Goal: Information Seeking & Learning: Learn about a topic

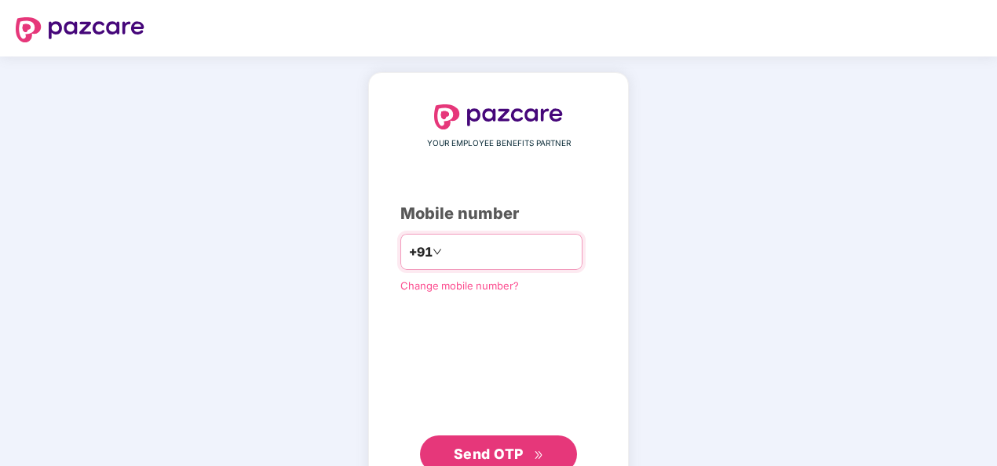
type input "**********"
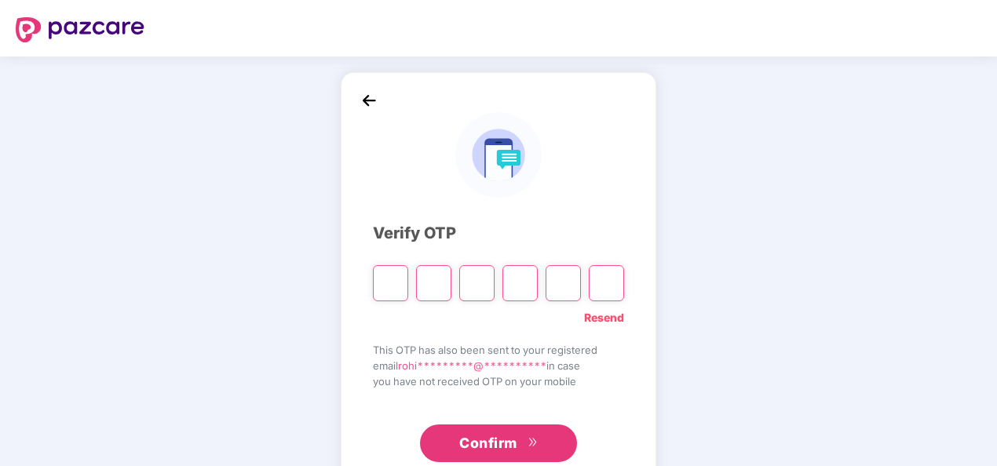
type input "*"
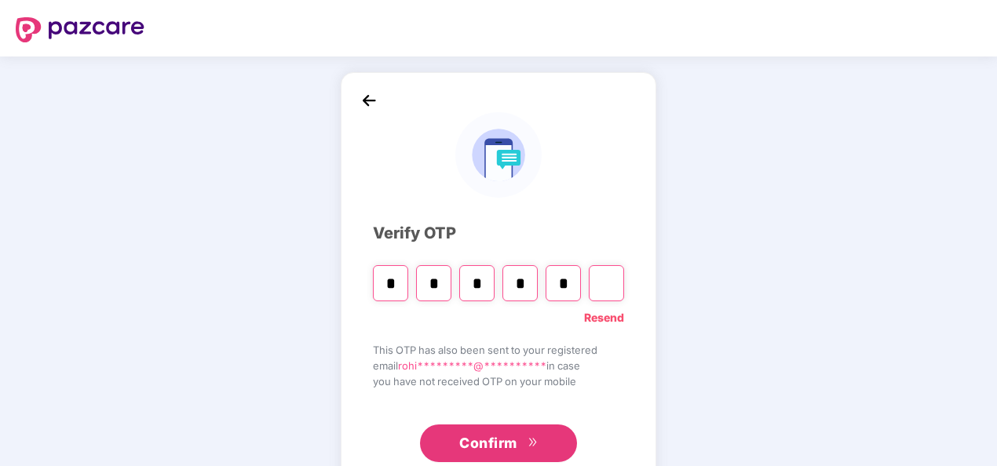
type input "*"
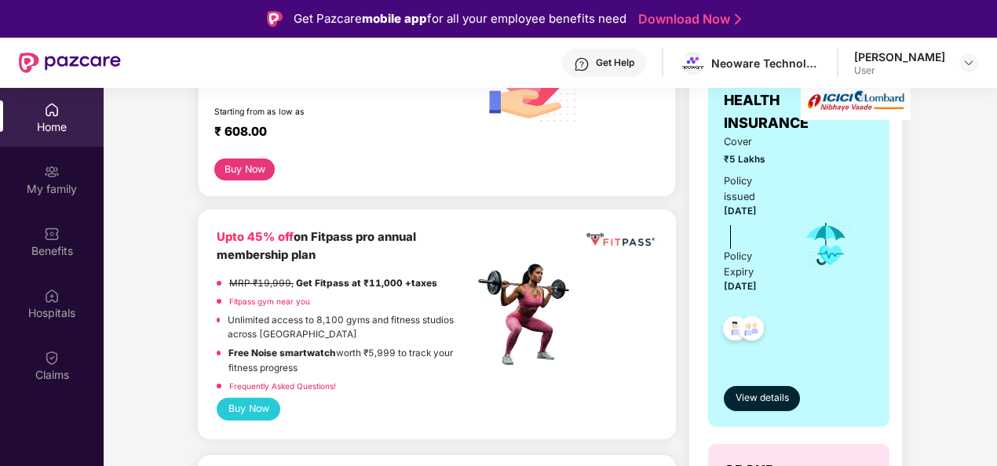
scroll to position [357, 0]
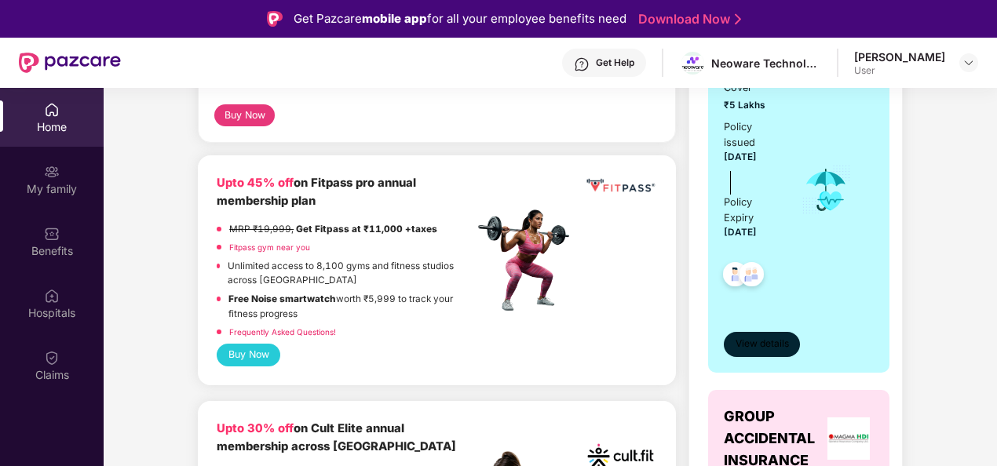
click at [743, 338] on span "View details" at bounding box center [761, 344] width 53 height 15
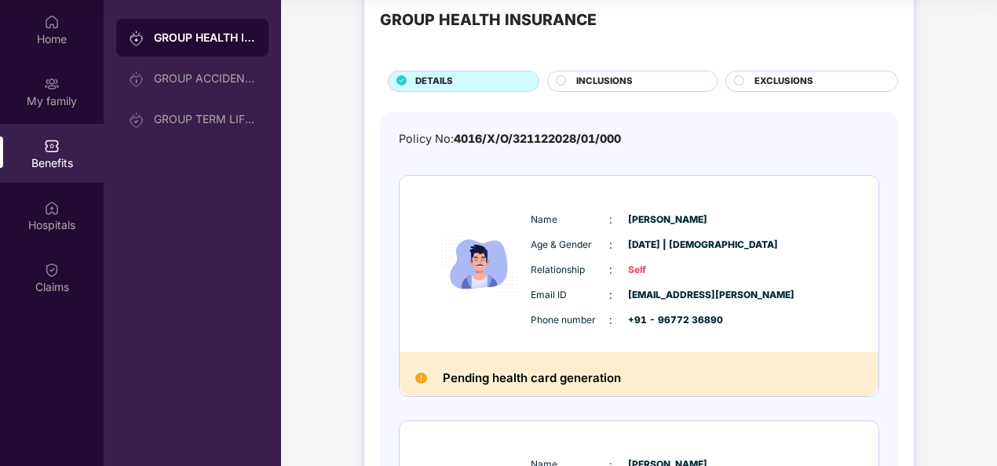
scroll to position [0, 0]
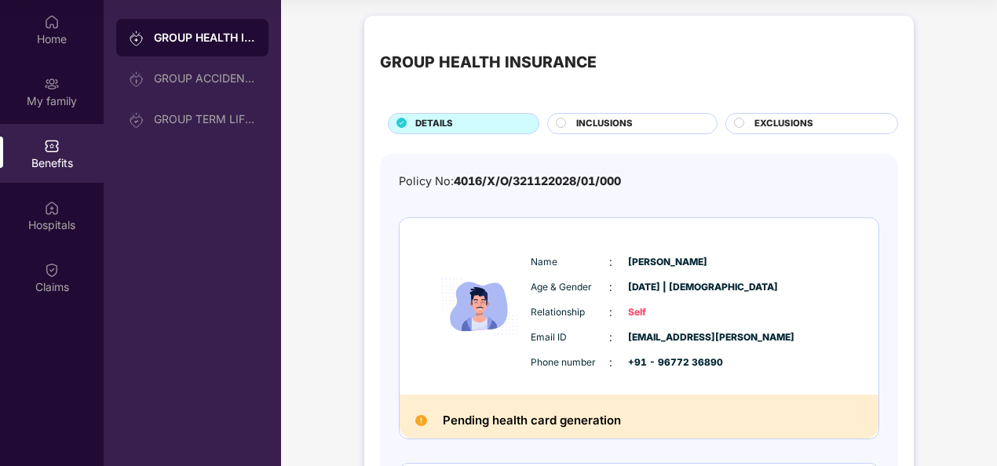
click at [633, 122] on div "INCLUSIONS" at bounding box center [638, 125] width 140 height 16
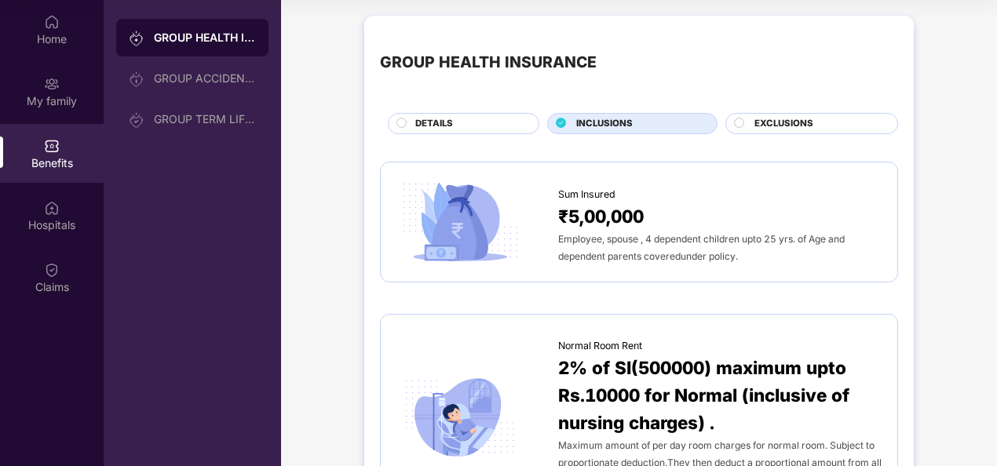
click at [767, 131] on div "EXCLUSIONS" at bounding box center [817, 125] width 143 height 16
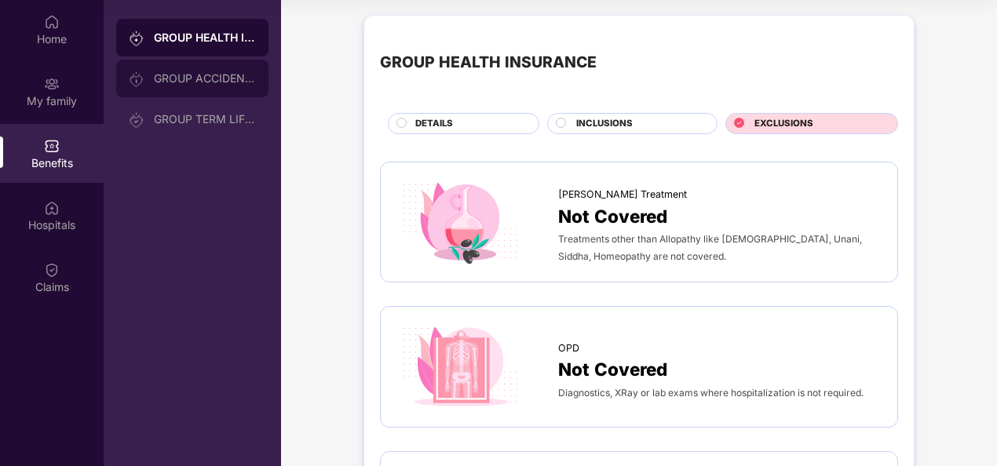
click at [213, 69] on div "GROUP ACCIDENTAL INSURANCE" at bounding box center [192, 79] width 152 height 38
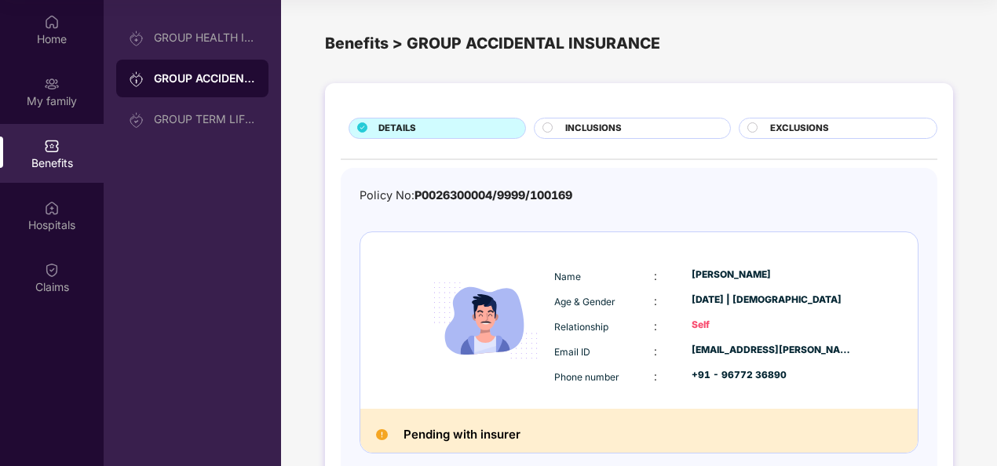
click at [596, 129] on span "INCLUSIONS" at bounding box center [593, 129] width 57 height 14
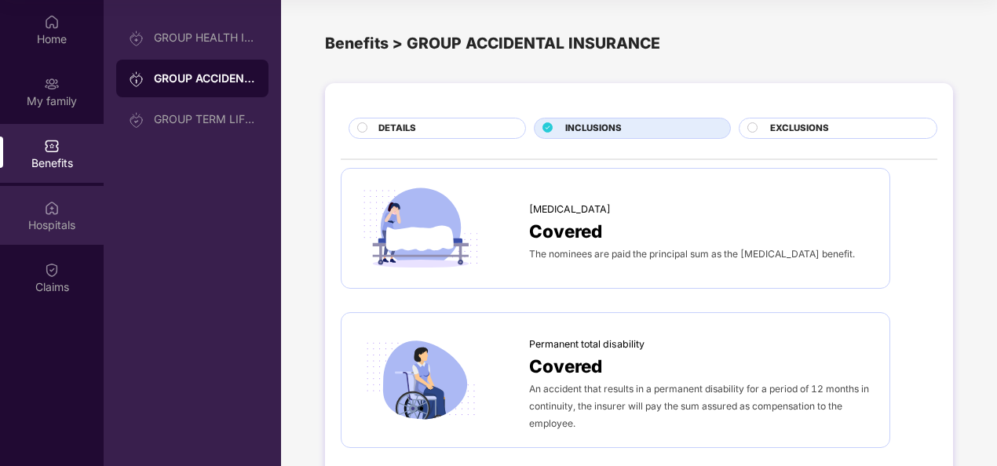
click at [47, 206] on img at bounding box center [52, 208] width 16 height 16
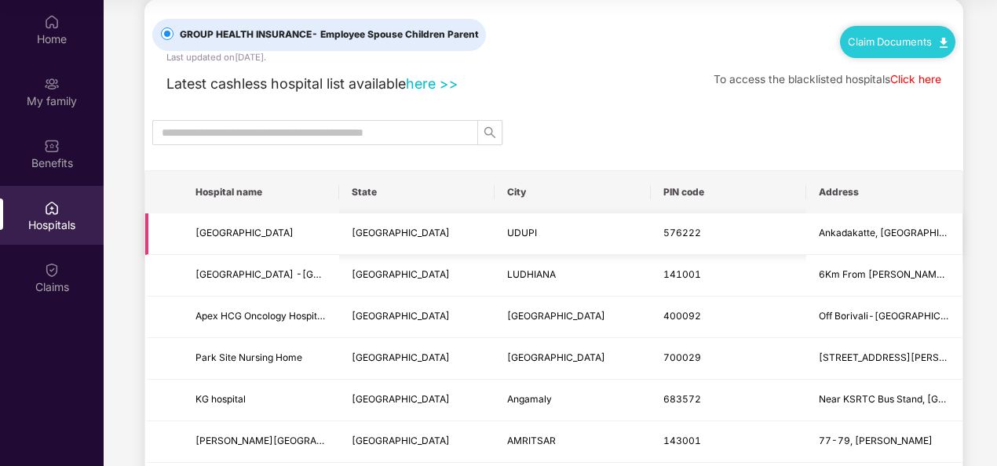
scroll to position [29, 0]
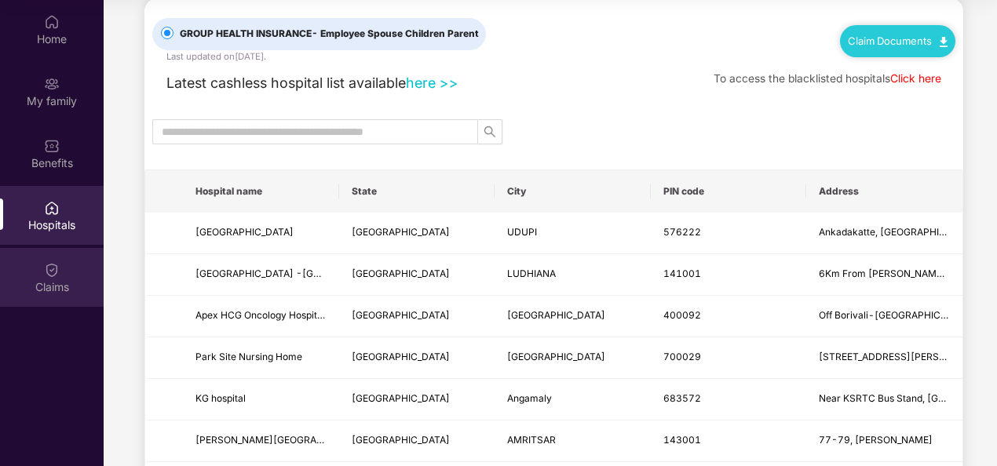
click at [52, 279] on div "Claims" at bounding box center [52, 287] width 104 height 16
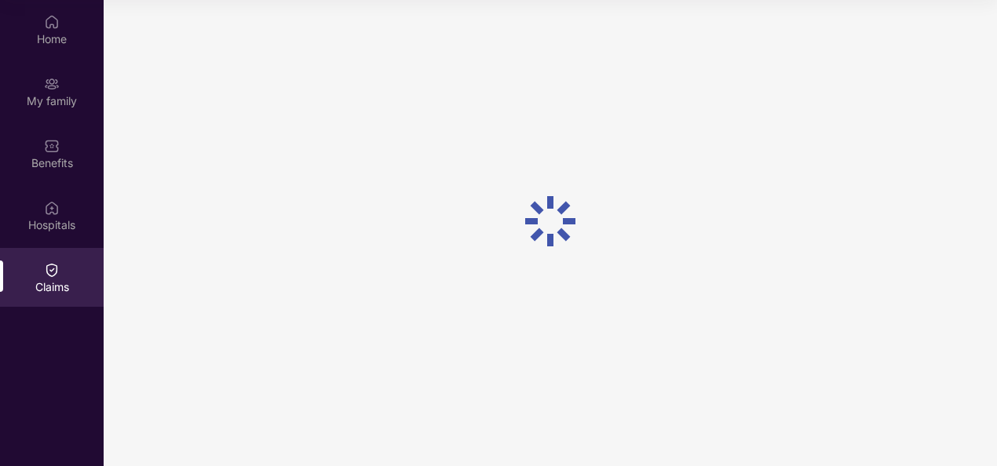
scroll to position [0, 0]
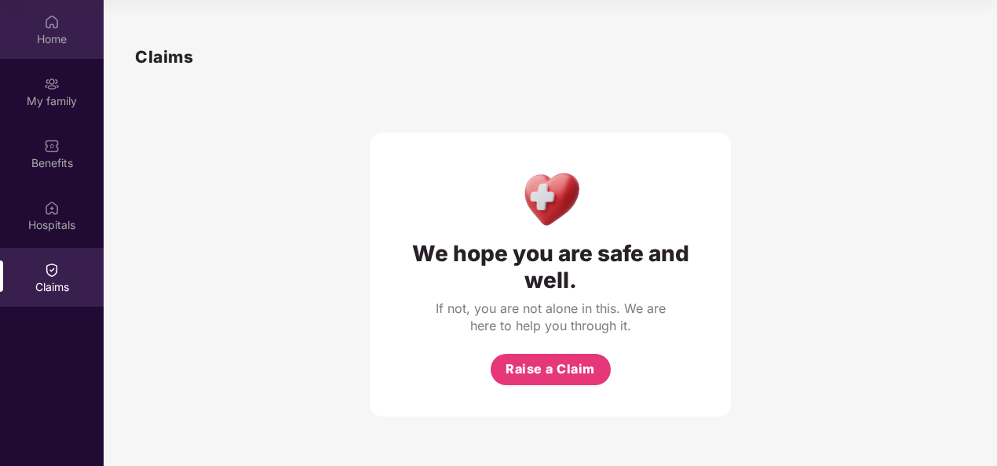
click at [55, 45] on div "Home" at bounding box center [52, 39] width 104 height 16
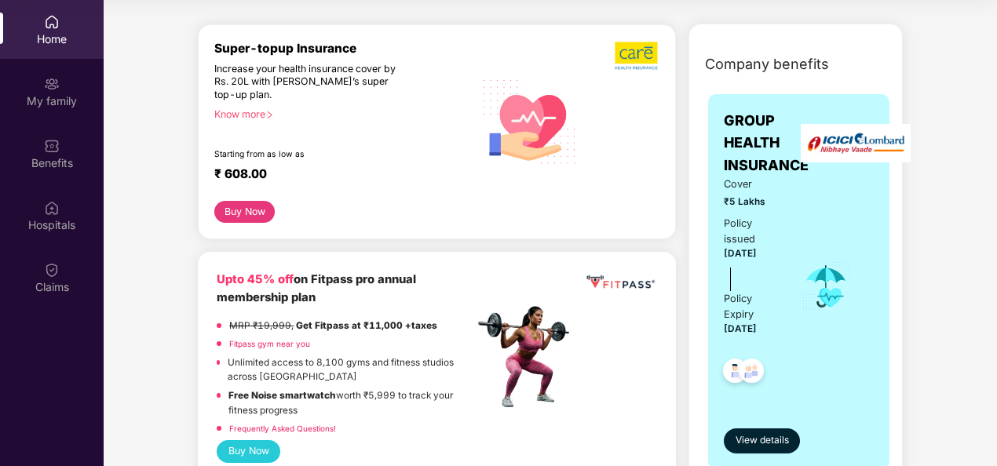
scroll to position [210, 0]
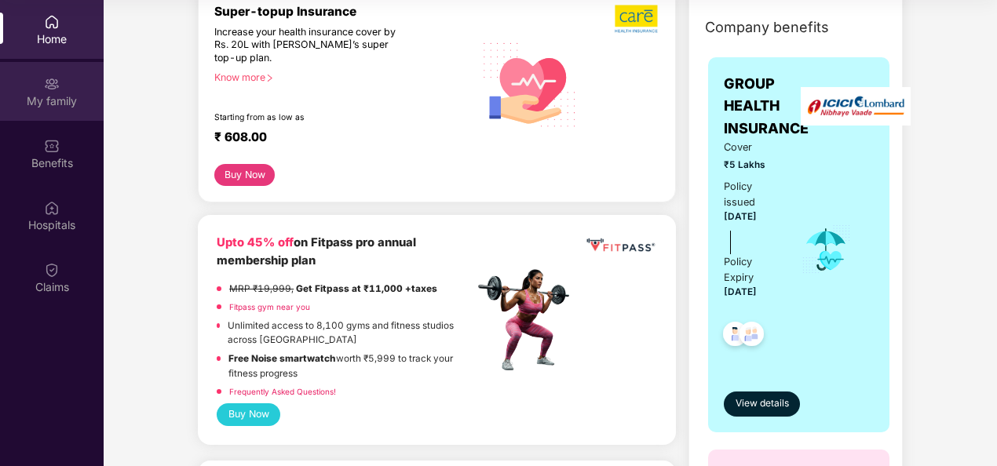
click at [59, 86] on img at bounding box center [52, 84] width 16 height 16
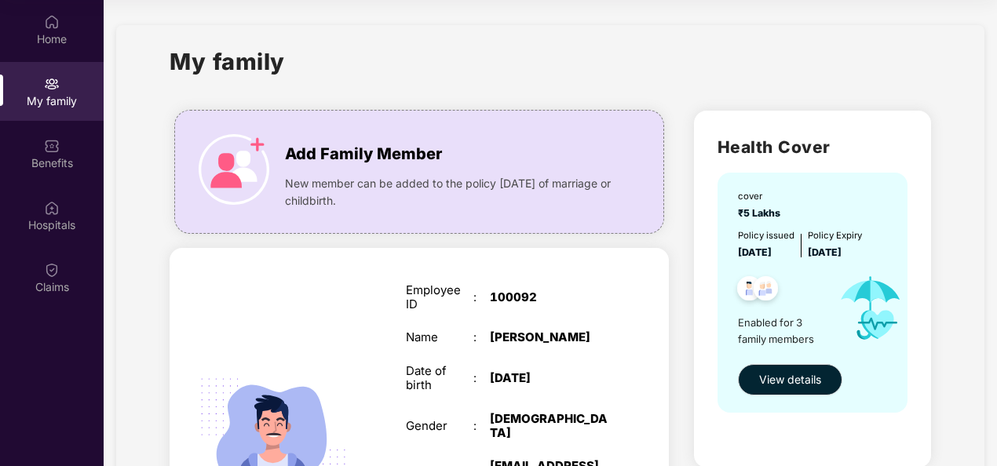
scroll to position [1, 0]
click at [789, 375] on span "View details" at bounding box center [790, 378] width 62 height 17
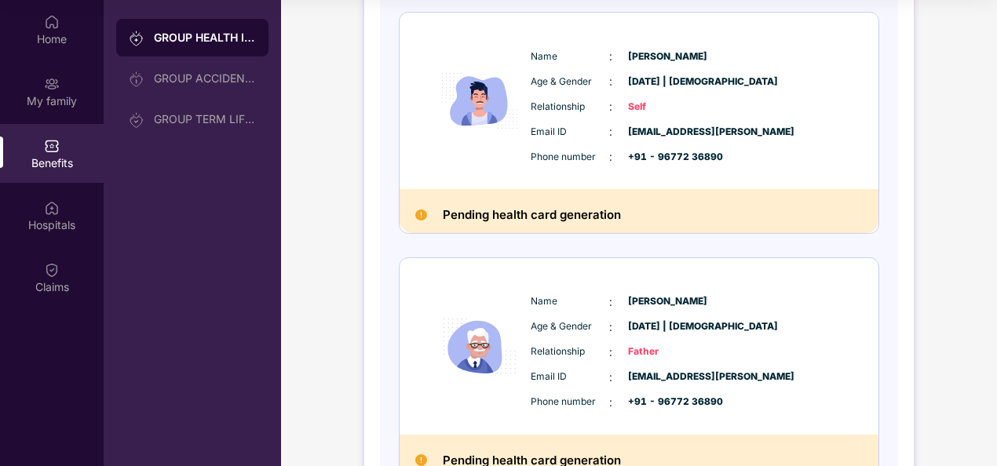
scroll to position [0, 0]
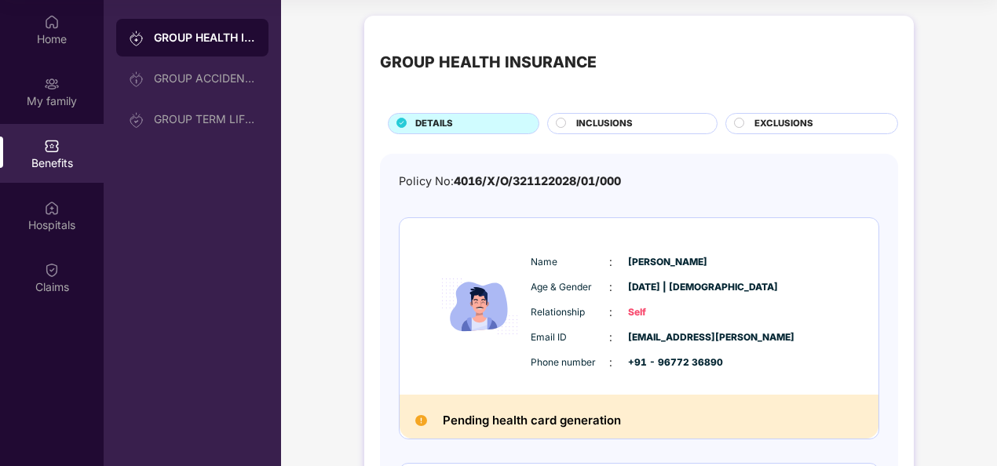
click at [614, 117] on span "INCLUSIONS" at bounding box center [604, 124] width 57 height 14
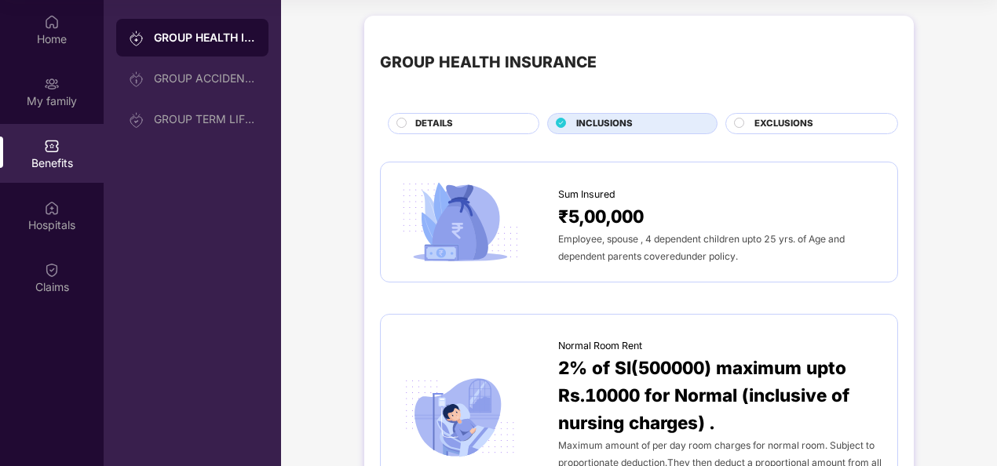
click at [490, 122] on div "DETAILS" at bounding box center [468, 125] width 123 height 16
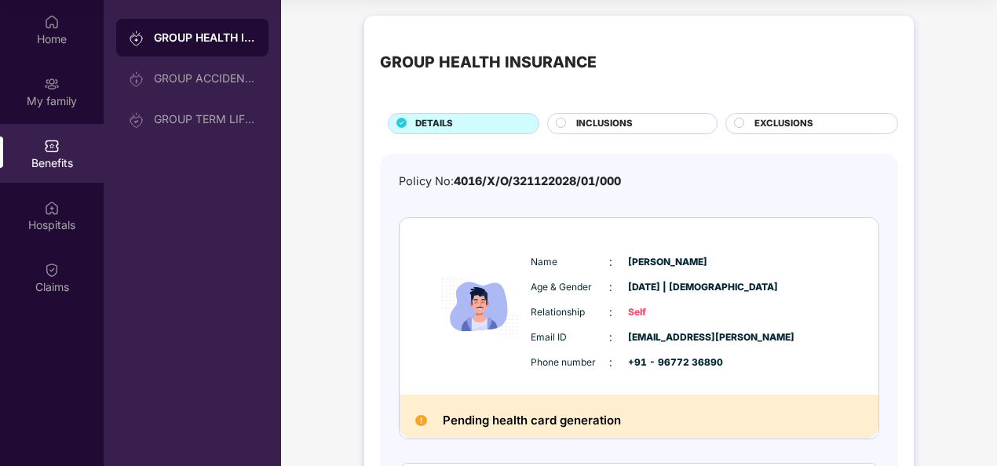
click at [598, 129] on span "INCLUSIONS" at bounding box center [604, 124] width 57 height 14
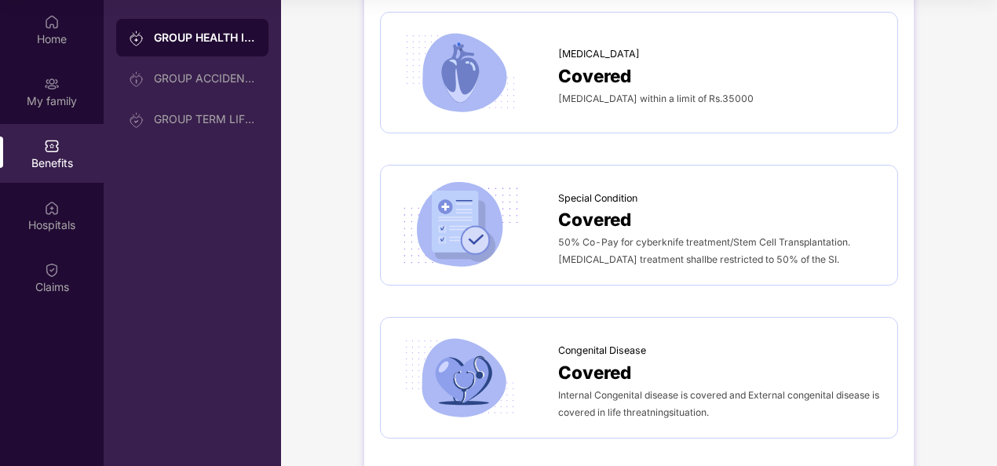
scroll to position [2711, 0]
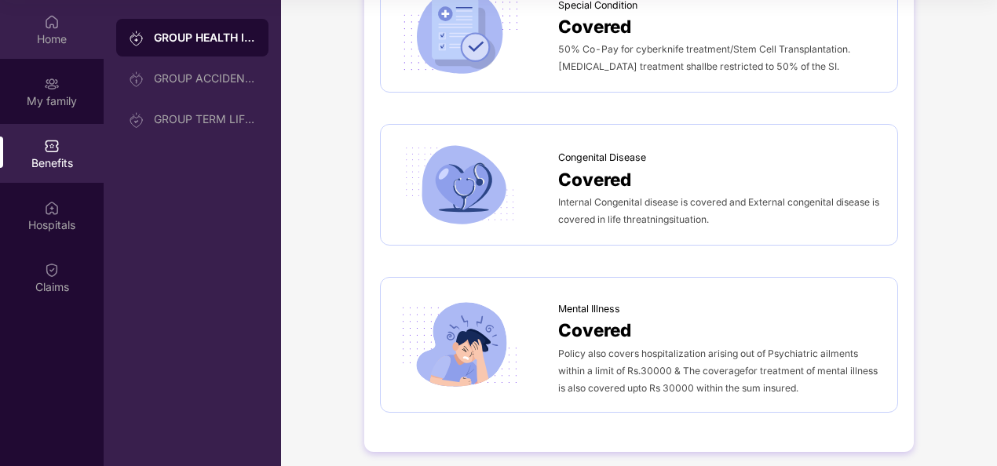
click at [57, 29] on img at bounding box center [52, 22] width 16 height 16
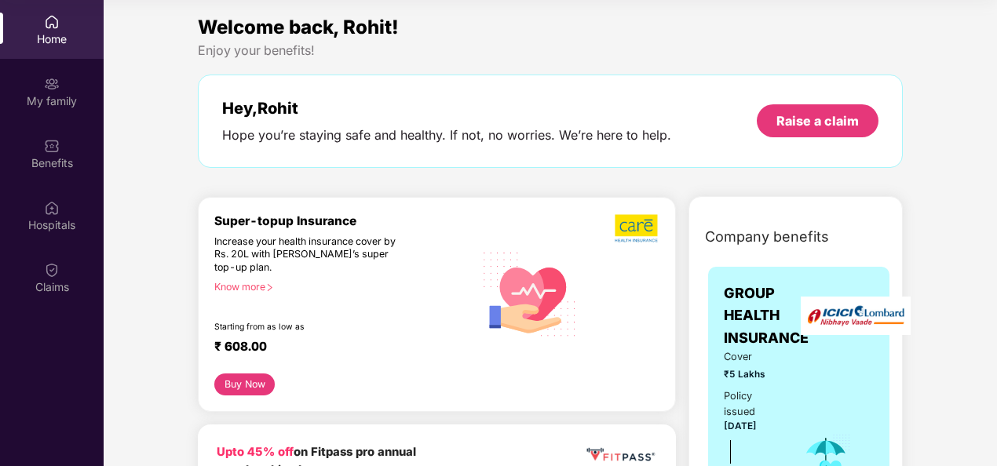
scroll to position [0, 0]
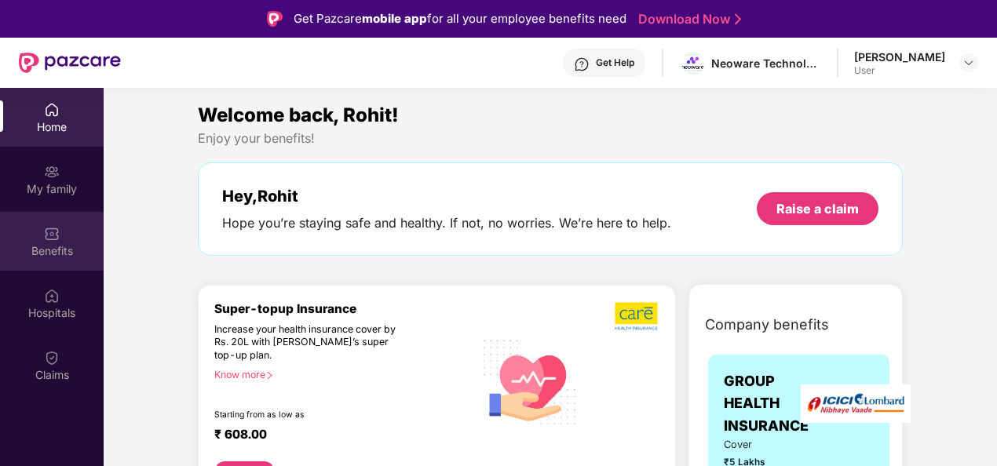
click at [57, 230] on img at bounding box center [52, 234] width 16 height 16
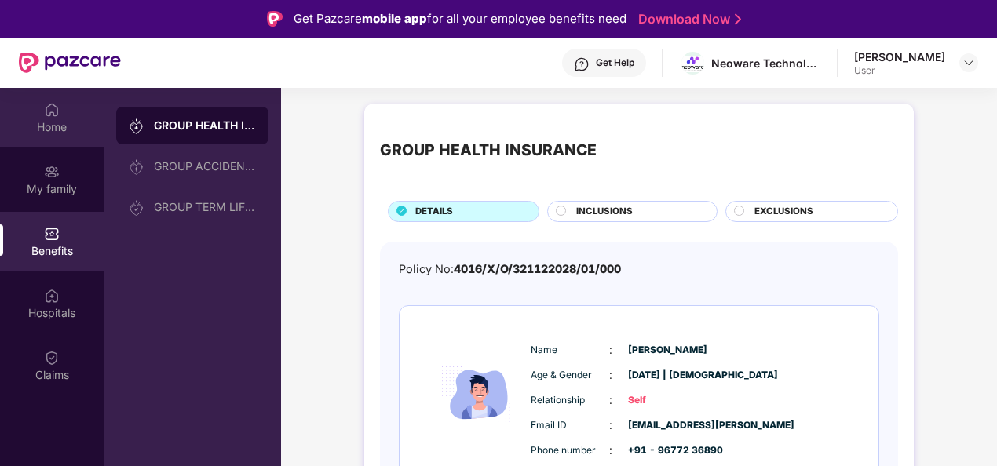
click at [45, 119] on div "Home" at bounding box center [52, 127] width 104 height 16
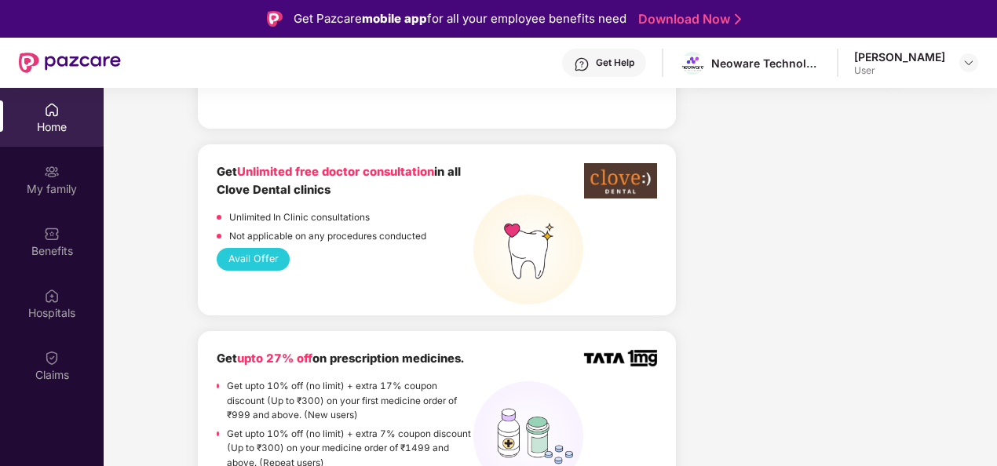
scroll to position [1471, 0]
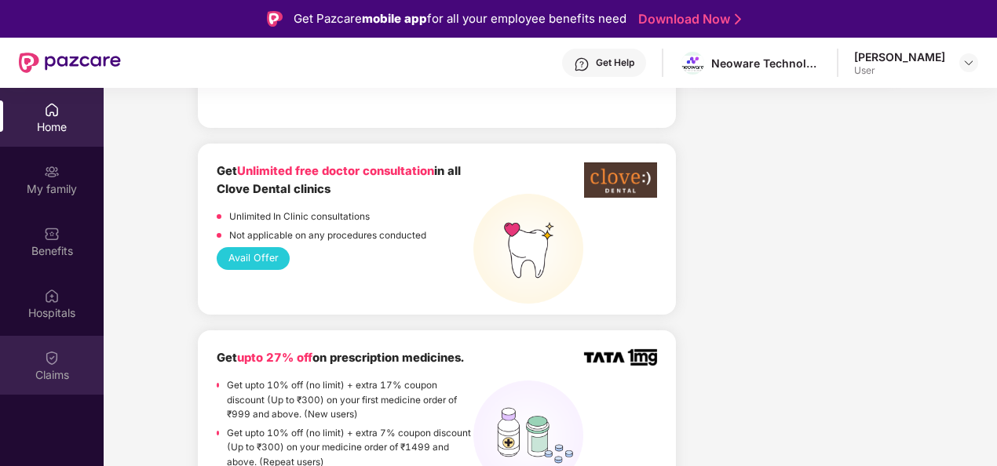
click at [47, 359] on img at bounding box center [52, 358] width 16 height 16
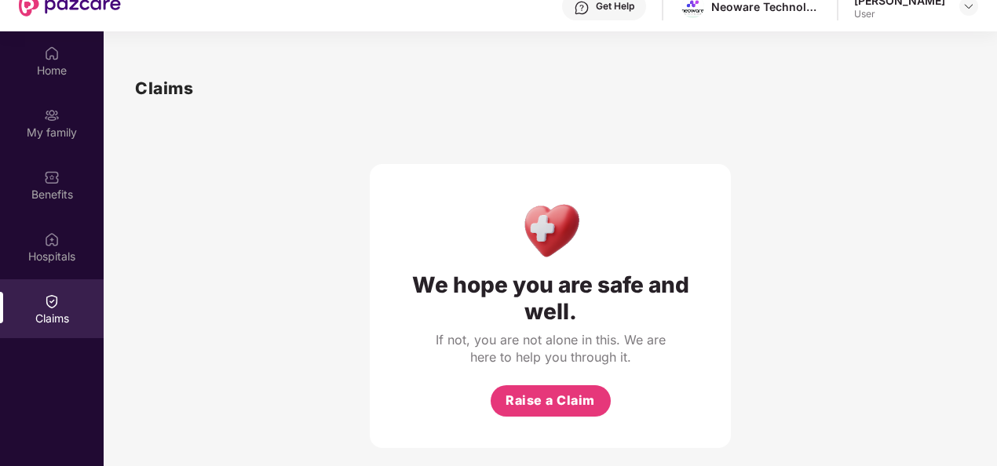
scroll to position [0, 0]
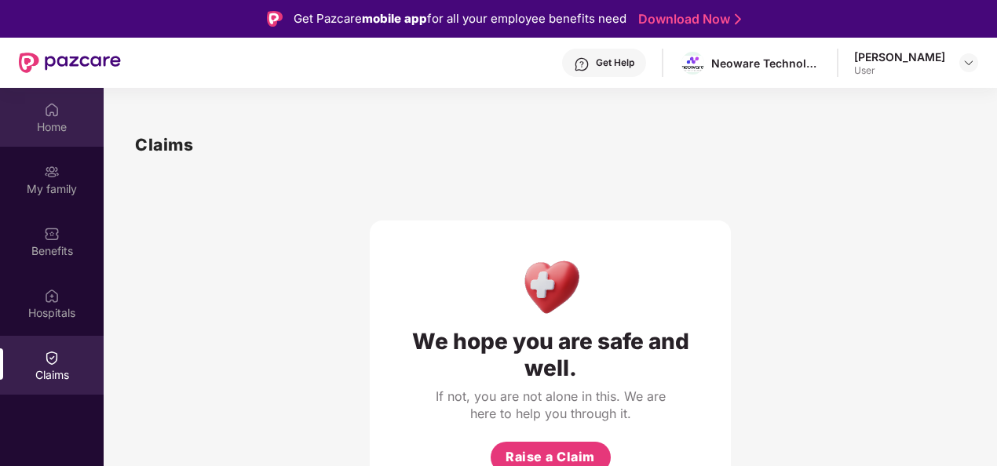
click at [52, 109] on img at bounding box center [52, 110] width 16 height 16
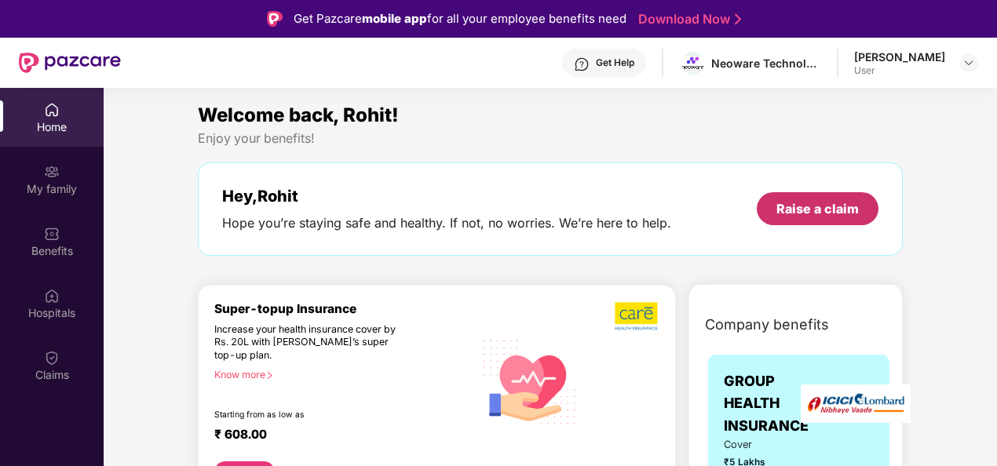
click at [783, 200] on div "Raise a claim" at bounding box center [817, 208] width 82 height 17
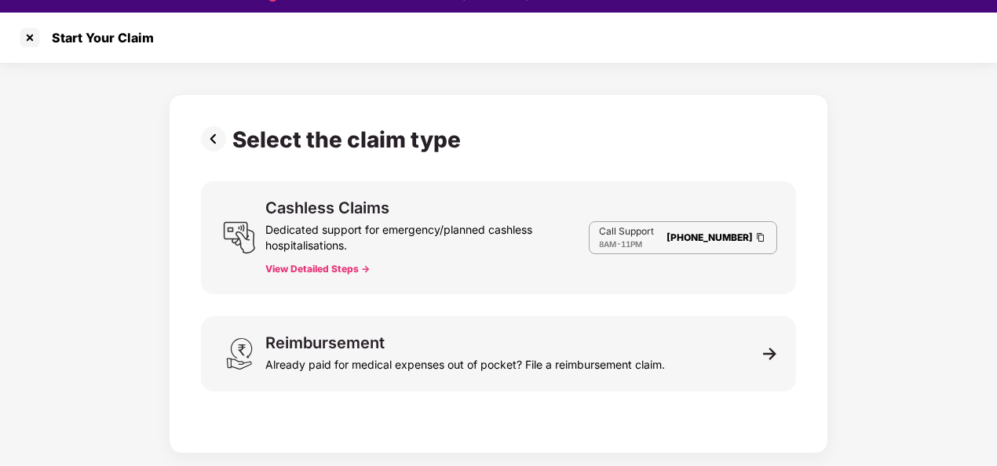
scroll to position [38, 0]
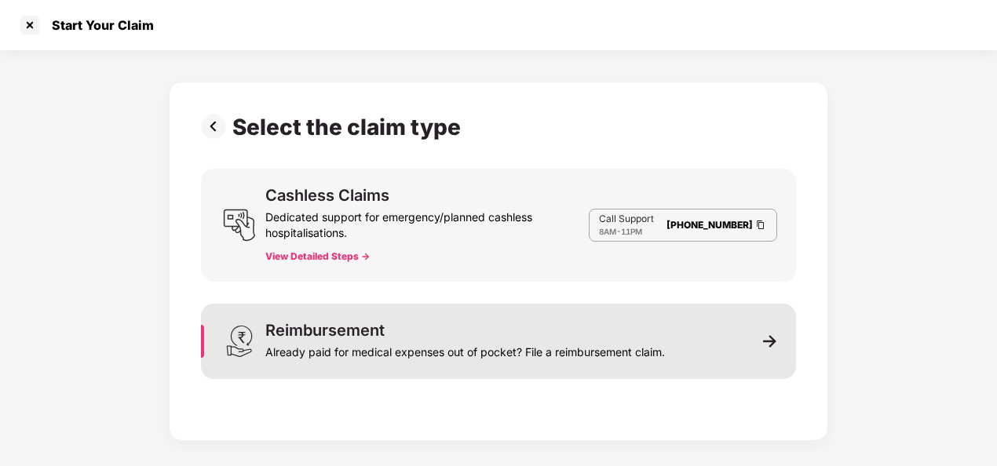
click at [400, 343] on div "Already paid for medical expenses out of pocket? File a reimbursement claim." at bounding box center [464, 349] width 399 height 22
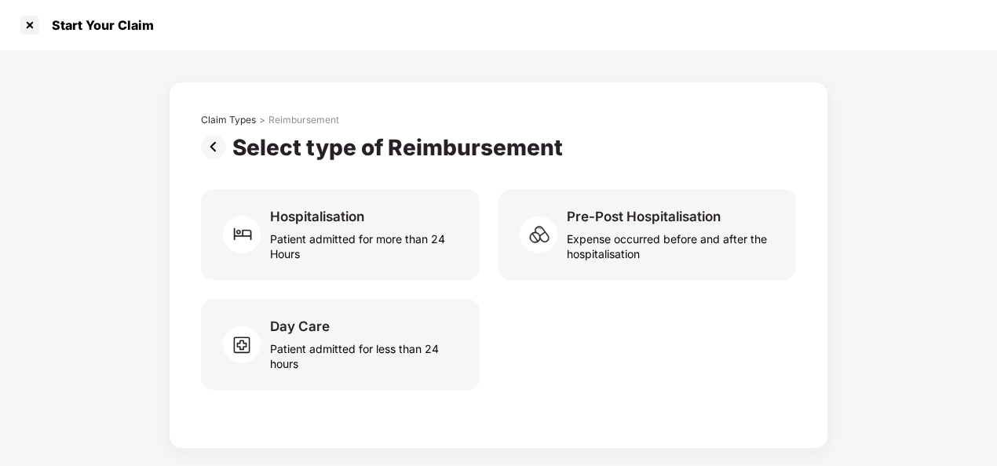
click at [210, 137] on img at bounding box center [216, 146] width 31 height 25
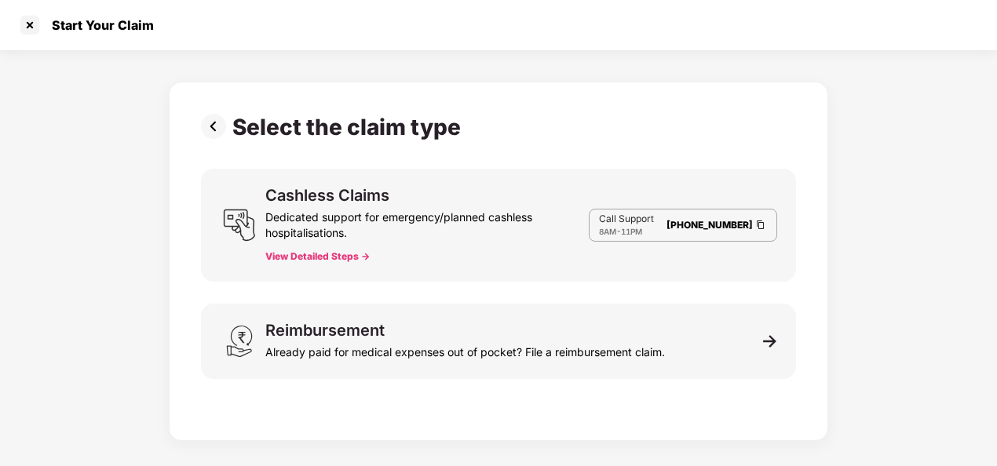
click at [210, 137] on img at bounding box center [216, 126] width 31 height 25
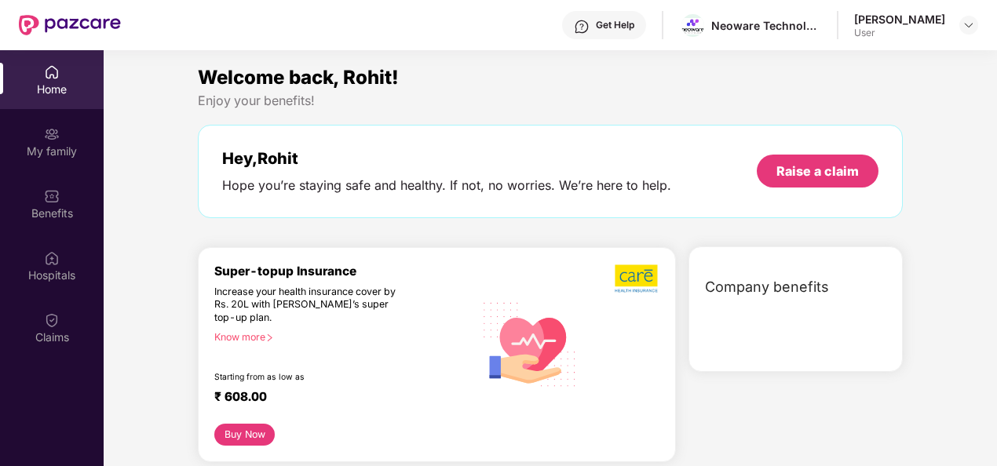
scroll to position [88, 0]
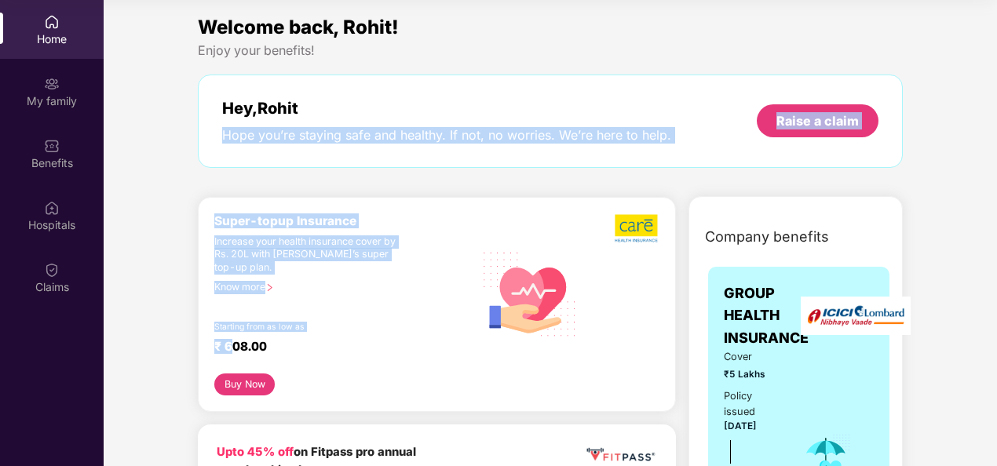
drag, startPoint x: 210, startPoint y: 137, endPoint x: 210, endPoint y: 450, distance: 313.9
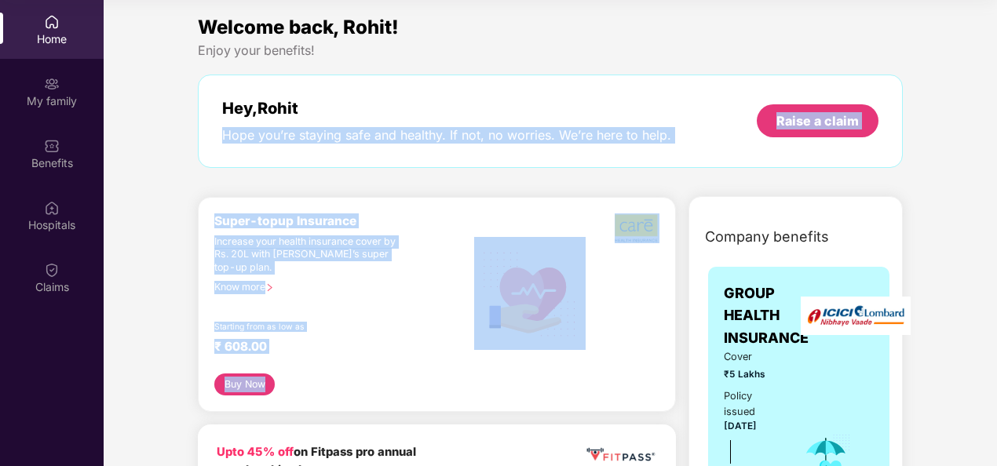
drag, startPoint x: 210, startPoint y: 450, endPoint x: 306, endPoint y: 400, distance: 108.8
click at [306, 400] on div "Super-topup Insurance Increase your health insurance cover by Rs. 20L with [PER…" at bounding box center [437, 304] width 478 height 215
click at [308, 265] on div "Increase your health insurance cover by Rs. 20L with [PERSON_NAME]’s super top-…" at bounding box center [310, 254] width 192 height 39
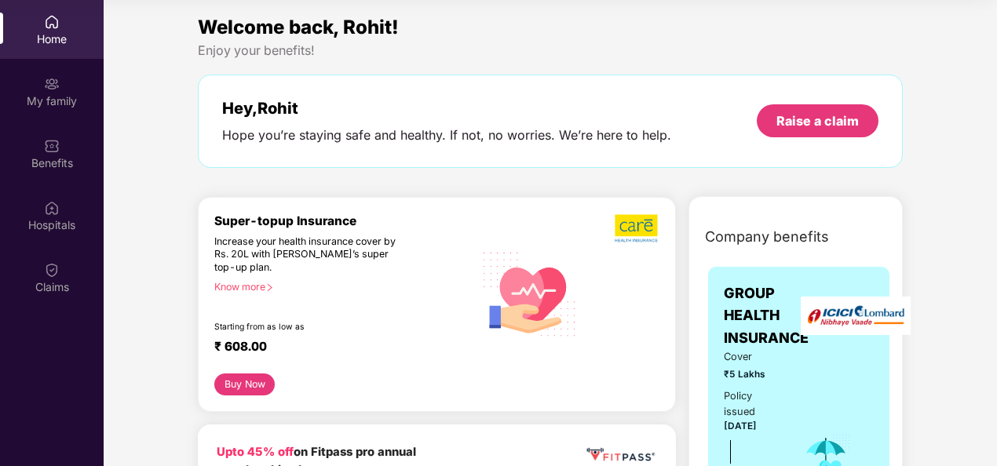
click at [256, 286] on div "Know more" at bounding box center [339, 286] width 250 height 11
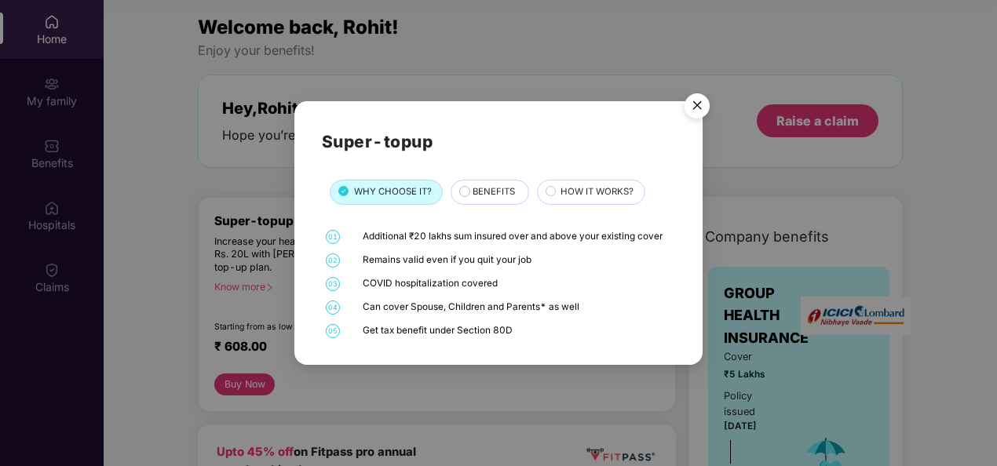
click at [505, 195] on span "BENEFITS" at bounding box center [493, 192] width 42 height 14
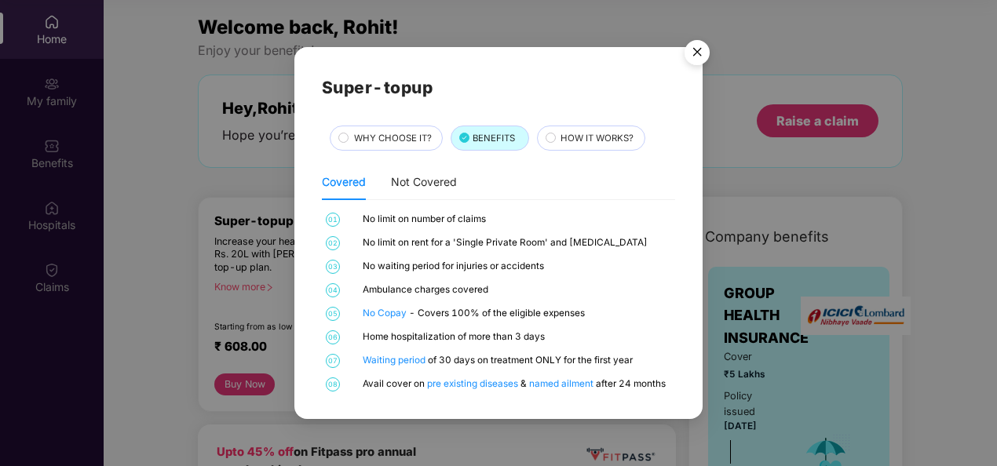
click at [587, 140] on span "HOW IT WORKS?" at bounding box center [596, 139] width 73 height 14
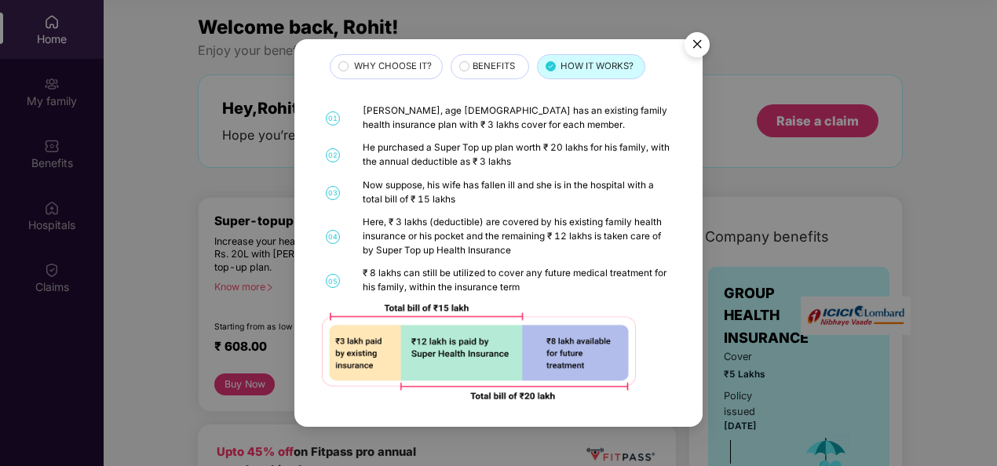
scroll to position [0, 0]
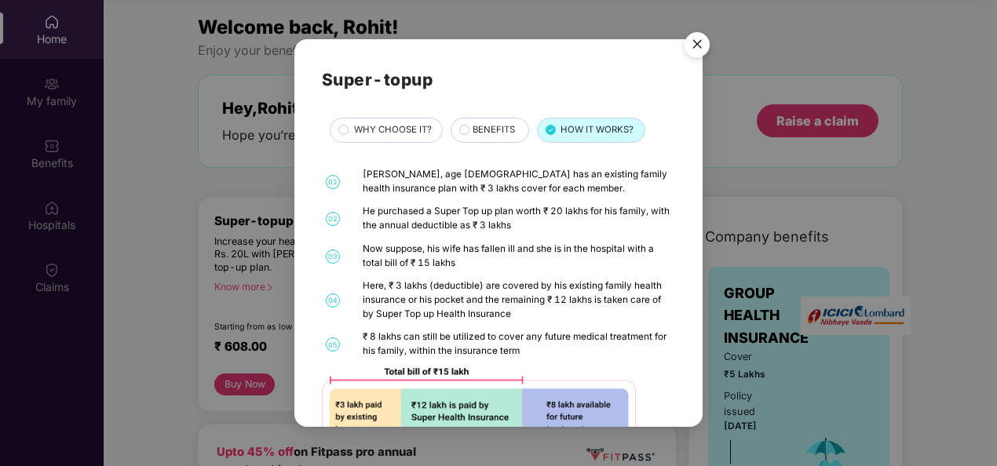
click at [403, 137] on span "WHY CHOOSE IT?" at bounding box center [393, 130] width 78 height 14
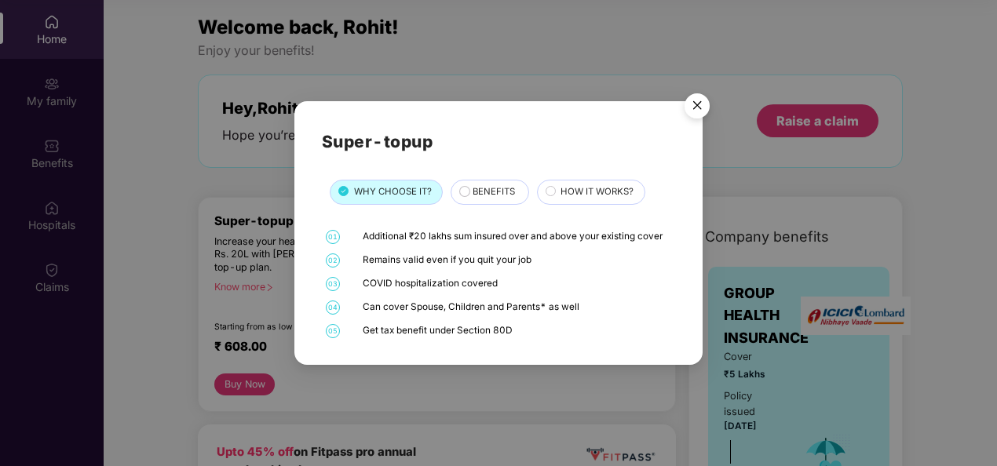
click at [695, 108] on img "Close" at bounding box center [697, 108] width 44 height 44
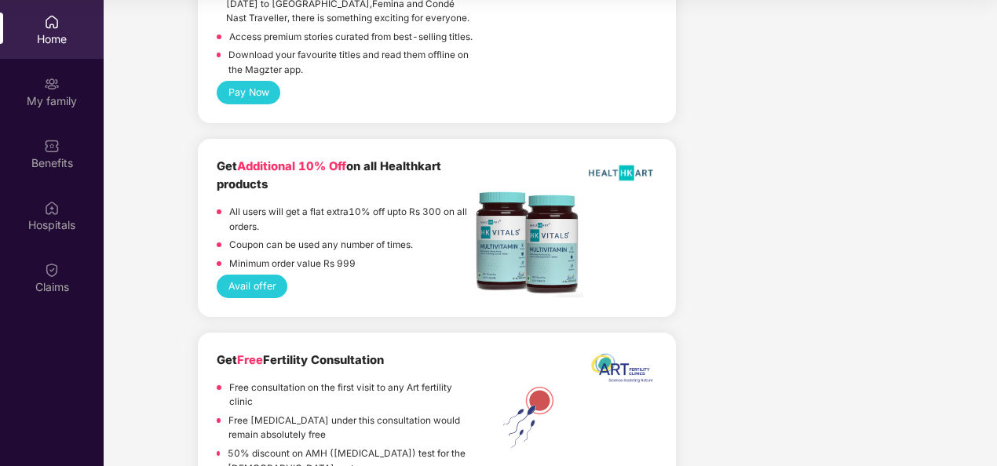
scroll to position [3128, 0]
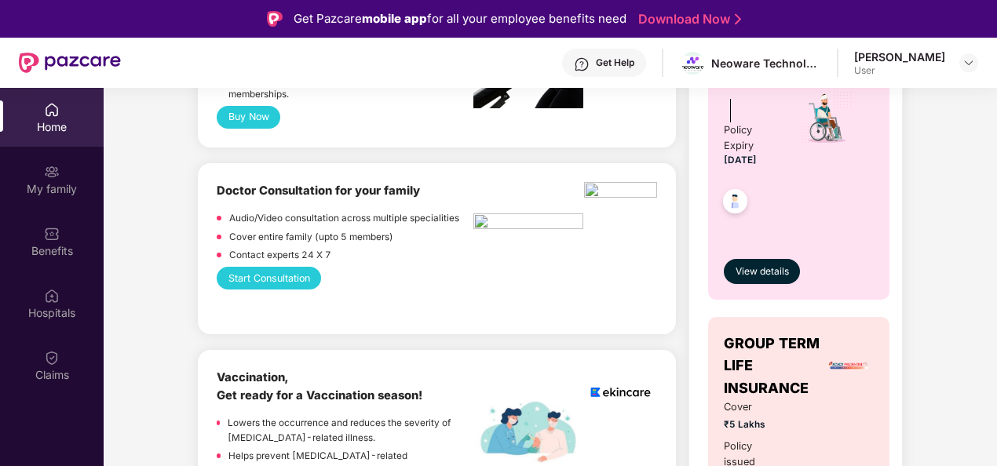
scroll to position [0, 0]
